Goal: Transaction & Acquisition: Purchase product/service

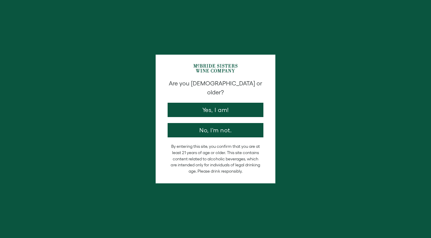
click at [230, 103] on button "Yes, I am!" at bounding box center [216, 110] width 96 height 14
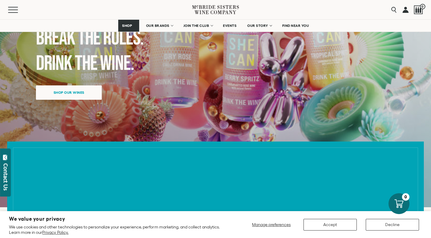
scroll to position [105, 0]
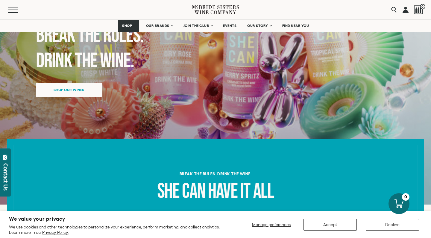
click at [346, 225] on button "Accept" at bounding box center [329, 225] width 53 height 12
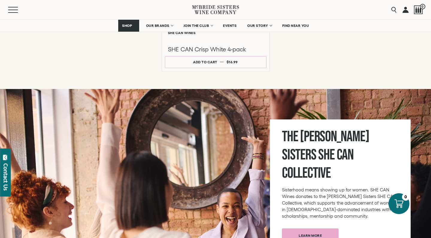
scroll to position [596, 0]
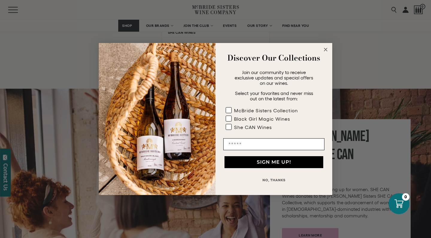
click at [325, 48] on circle "Close dialog" at bounding box center [325, 49] width 7 height 7
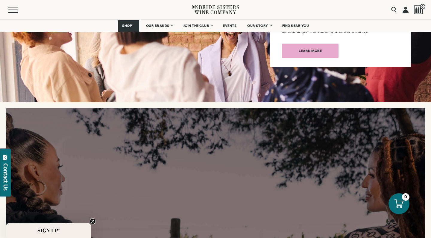
scroll to position [1057, 0]
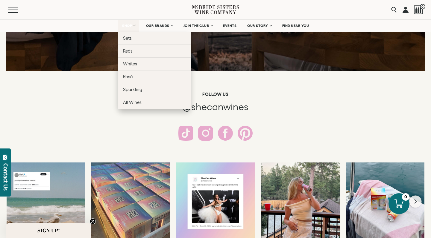
click at [131, 21] on link "SHOP" at bounding box center [128, 26] width 21 height 12
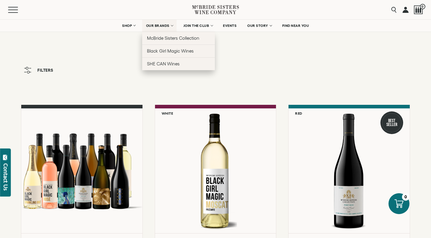
drag, startPoint x: 159, startPoint y: 29, endPoint x: 167, endPoint y: 27, distance: 8.2
click at [167, 27] on link "OUR BRANDS" at bounding box center [159, 26] width 34 height 12
click at [164, 62] on span "SHE CAN Wines" at bounding box center [163, 63] width 33 height 5
